Goal: Information Seeking & Learning: Get advice/opinions

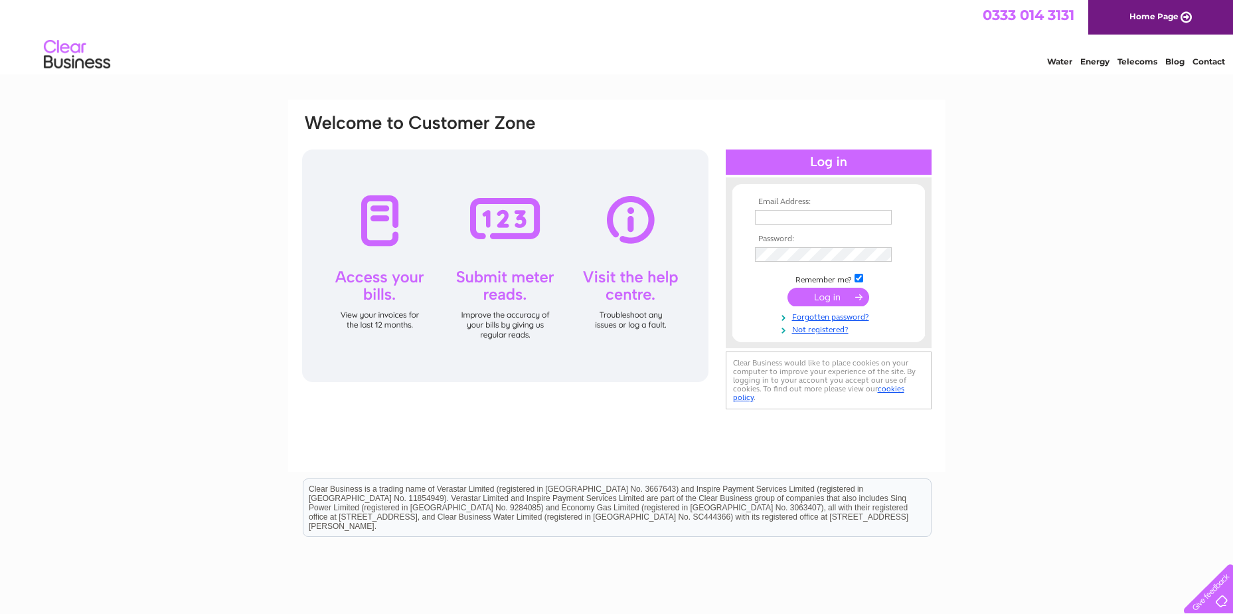
type input "neilfrostmeats@hotmail.co.uk"
click at [835, 297] on input "submit" at bounding box center [828, 297] width 82 height 19
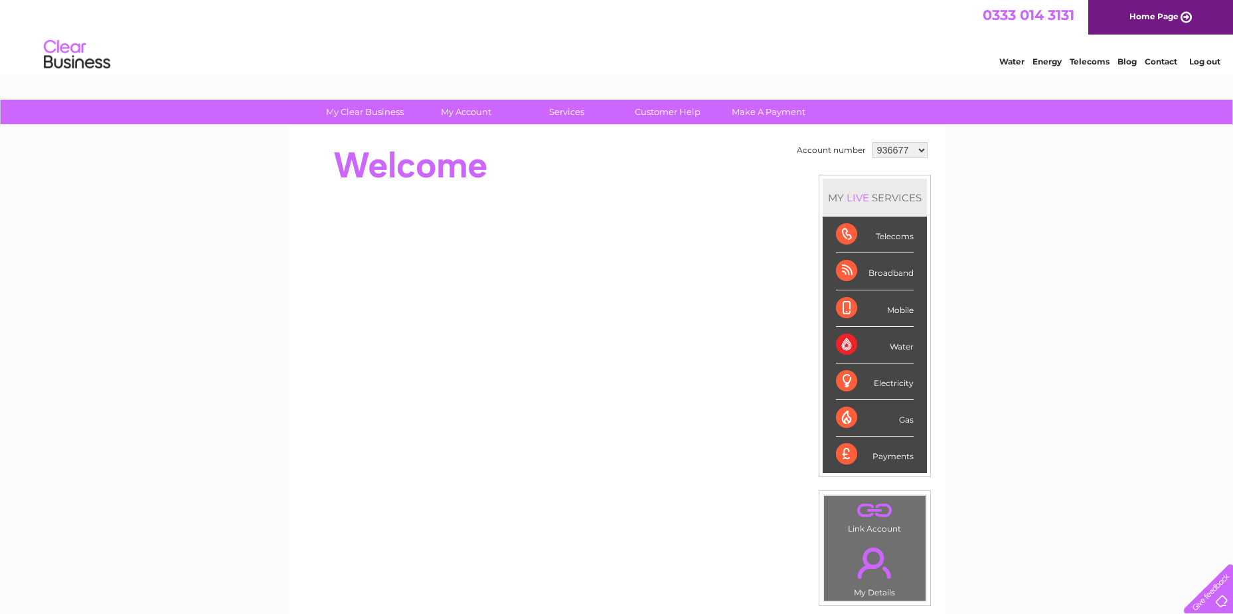
click at [920, 147] on select "936677 1094465" at bounding box center [899, 150] width 55 height 16
select select "1094465"
click at [872, 142] on select "936677 1094465" at bounding box center [899, 150] width 55 height 16
click at [678, 118] on link "Customer Help" at bounding box center [668, 112] width 110 height 25
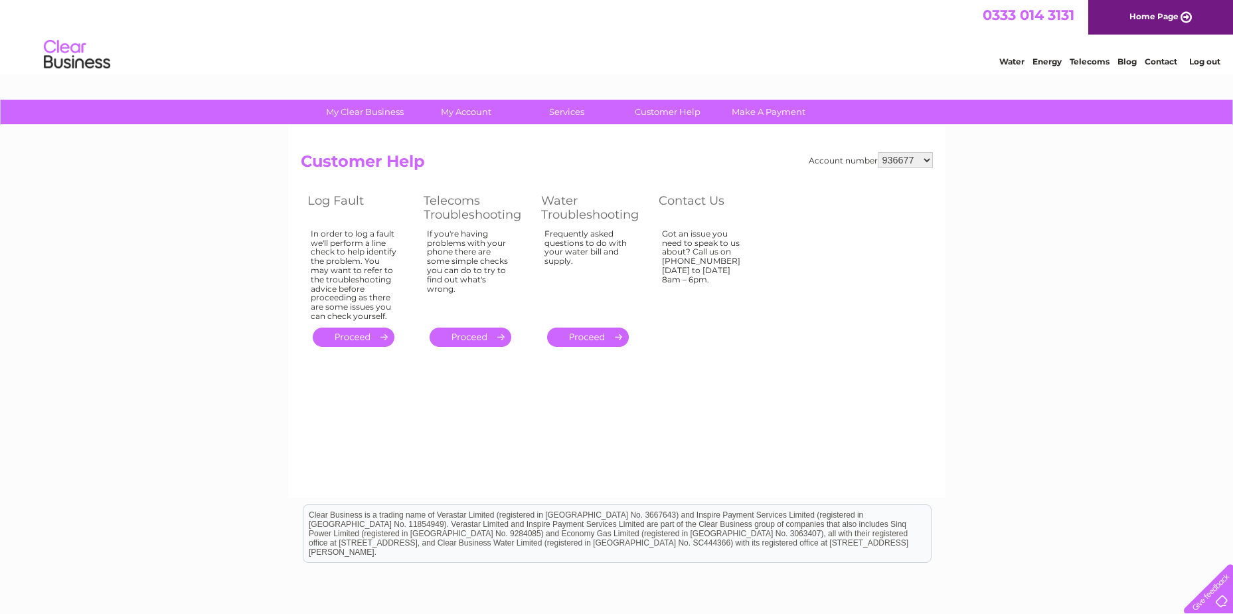
click at [927, 160] on select "936677 1094465" at bounding box center [905, 160] width 55 height 16
select select "1094465"
click at [878, 152] on select "936677 1094465" at bounding box center [905, 160] width 55 height 16
